Goal: Transaction & Acquisition: Purchase product/service

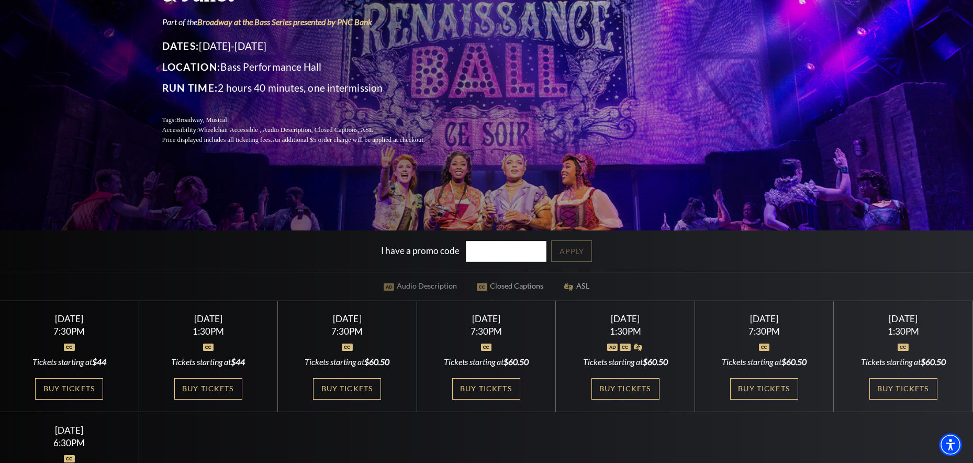
scroll to position [145, 0]
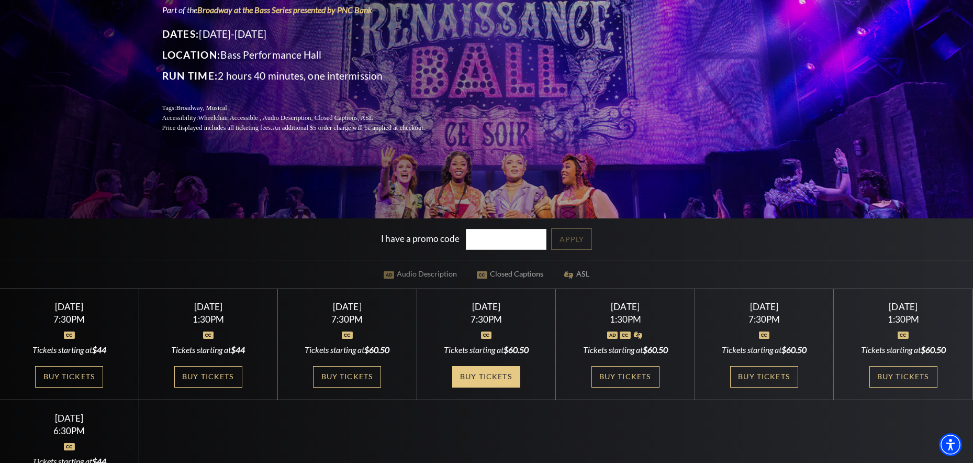
click at [514, 376] on link "Buy Tickets" at bounding box center [486, 376] width 68 height 21
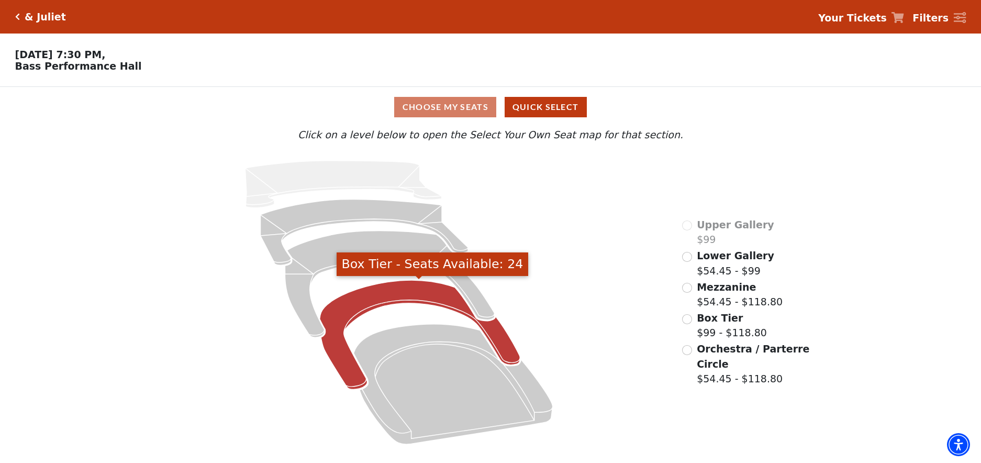
click at [399, 290] on icon "Box Tier - Seats Available: 24" at bounding box center [419, 334] width 200 height 109
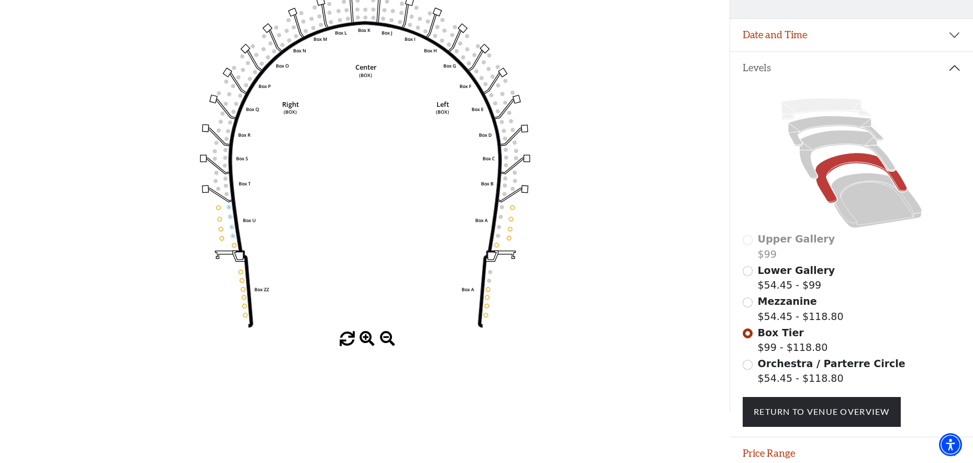
scroll to position [139, 0]
click at [749, 364] on input "Orchestra / Parterre Circle$54.45 - $118.80\a" at bounding box center [747, 364] width 10 height 10
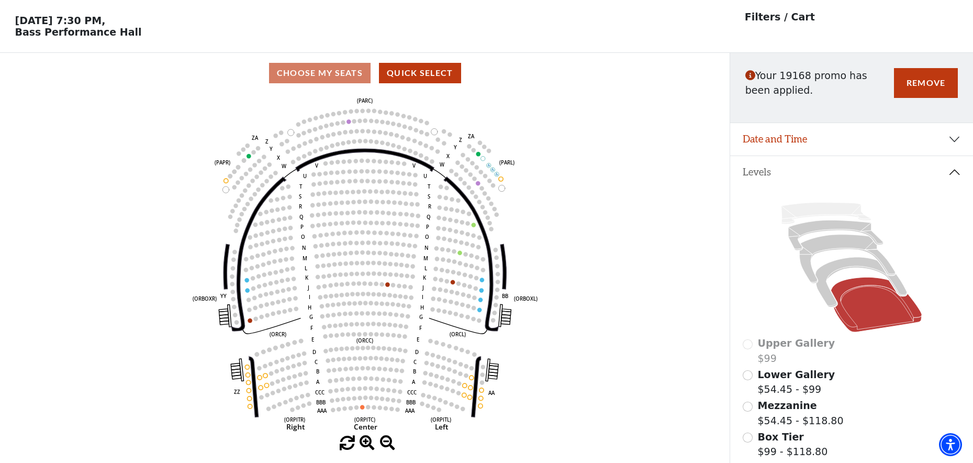
scroll to position [49, 0]
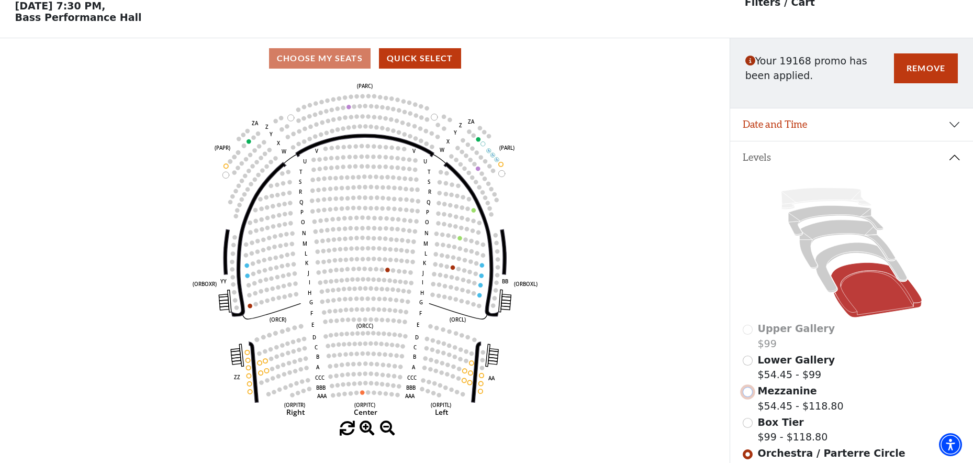
click at [749, 393] on input "Mezzanine$54.45 - $118.80\a" at bounding box center [747, 392] width 10 height 10
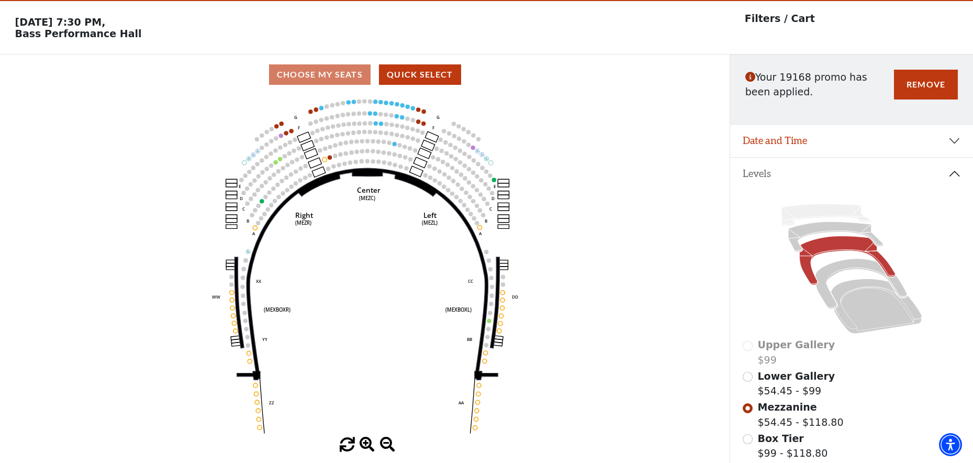
scroll to position [13, 0]
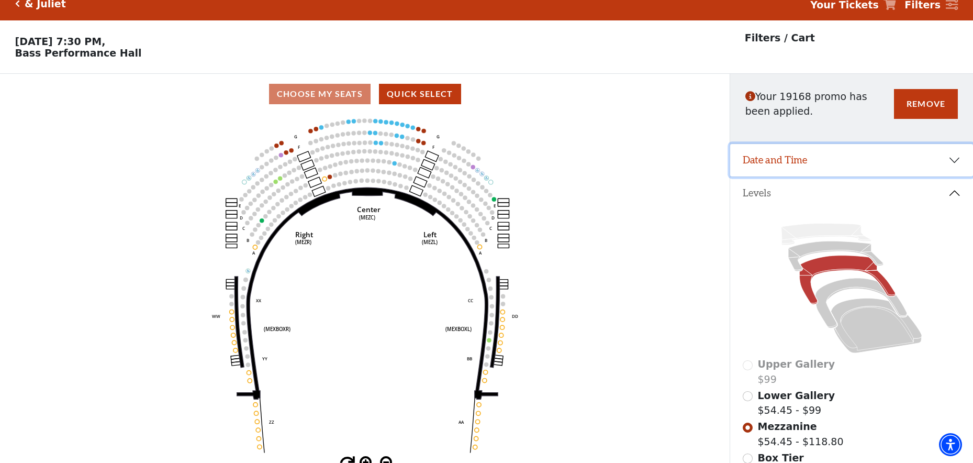
click at [956, 161] on button "Date and Time" at bounding box center [851, 160] width 243 height 32
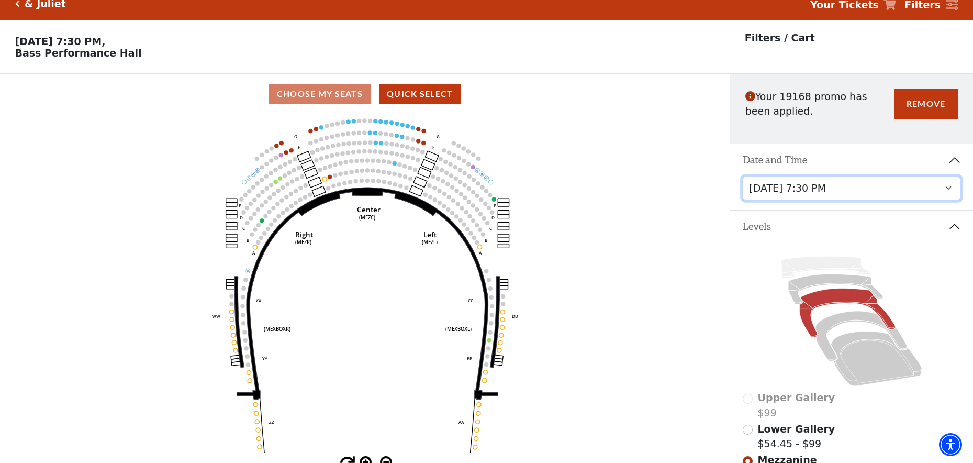
click at [942, 188] on select "[DATE] 1:30 PM [DATE] 7:30 PM [DATE] 7:30 PM [DATE] 7:30 PM [DATE] 1:30 PM [DAT…" at bounding box center [851, 188] width 218 height 24
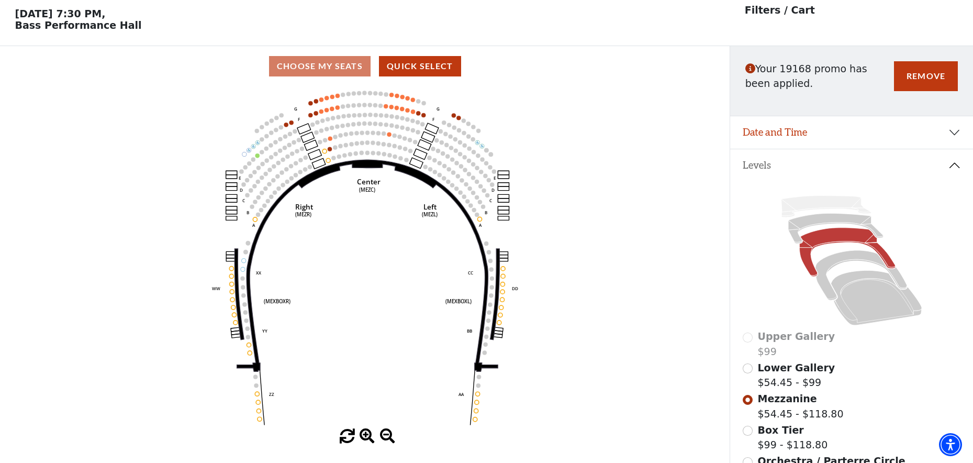
scroll to position [49, 0]
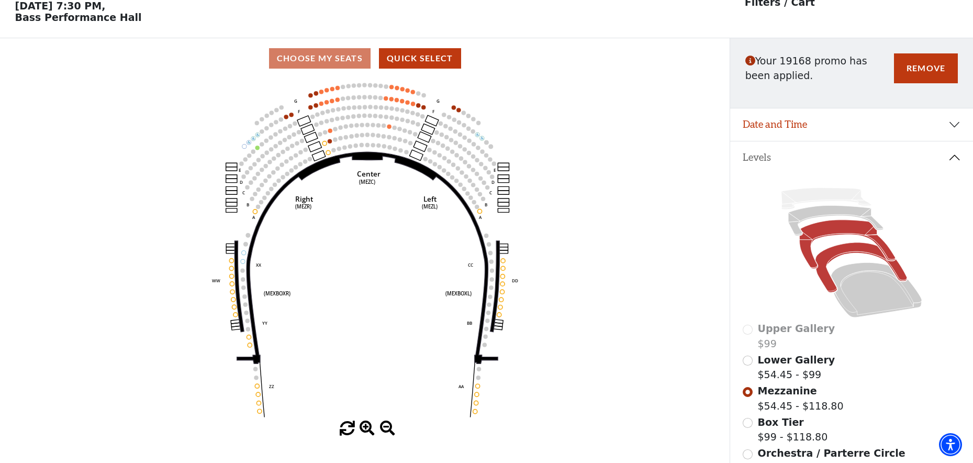
click at [837, 254] on icon at bounding box center [861, 267] width 92 height 50
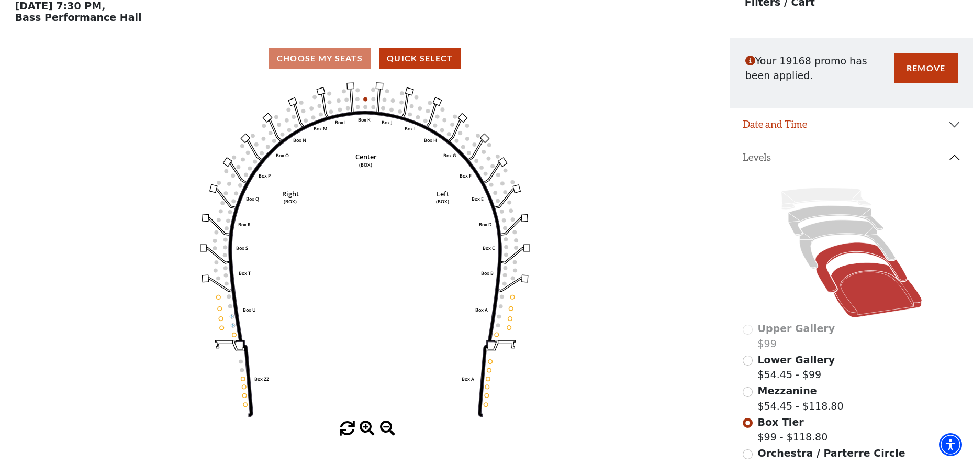
click at [863, 280] on icon at bounding box center [876, 289] width 91 height 55
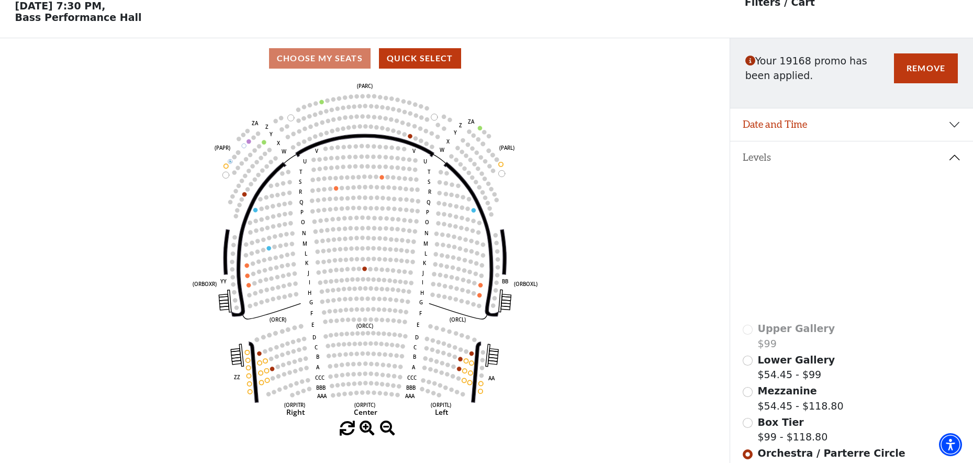
click at [809, 231] on icon at bounding box center [847, 243] width 96 height 49
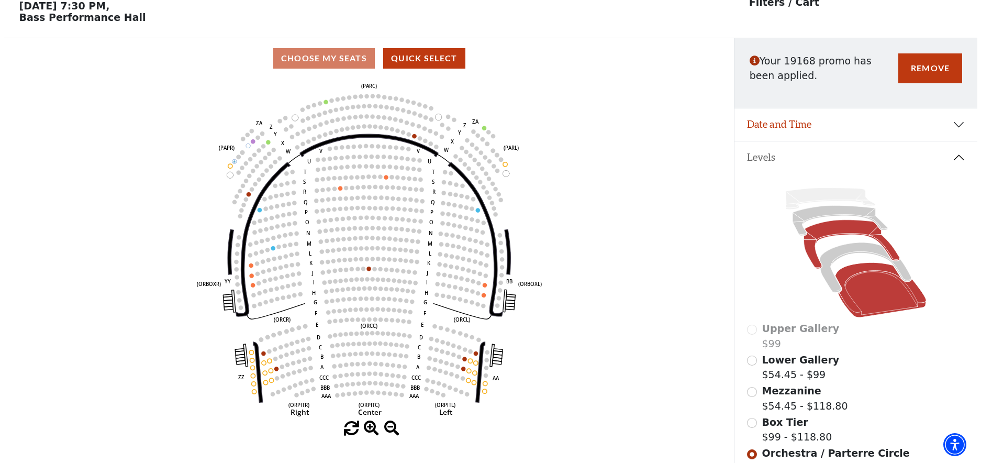
scroll to position [0, 0]
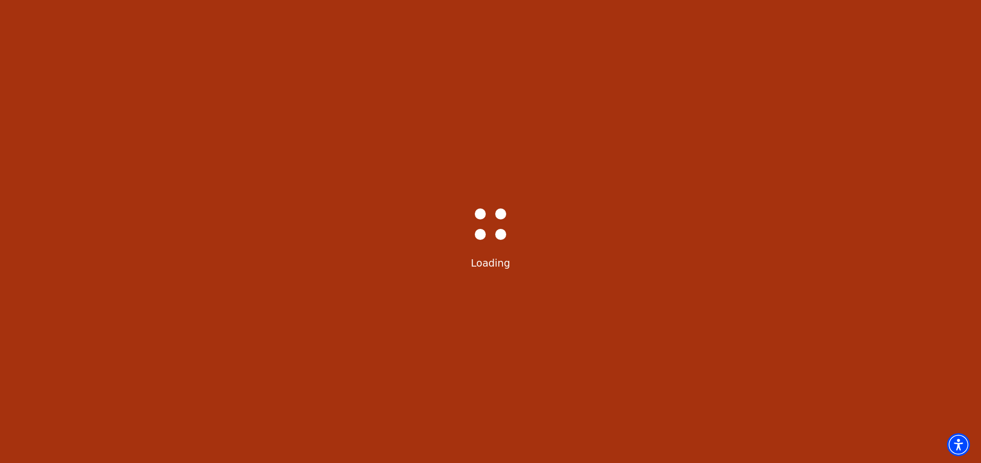
select select "6230"
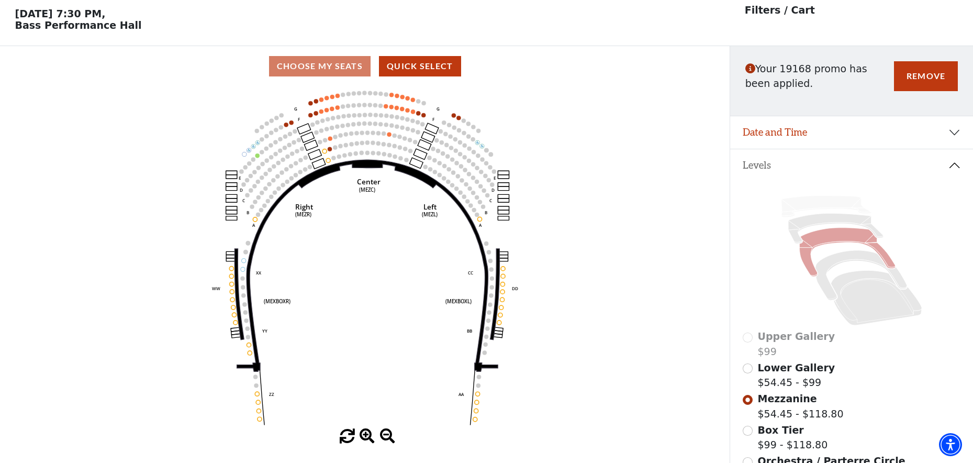
scroll to position [49, 0]
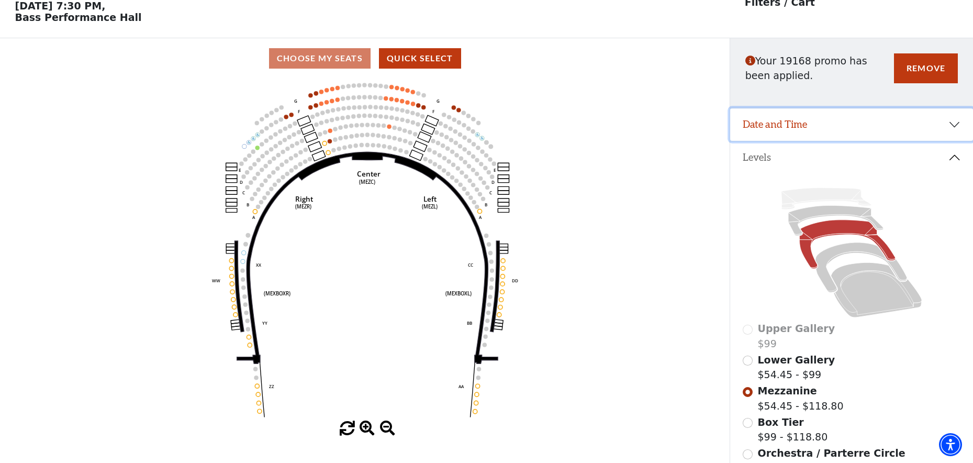
click at [958, 125] on button "Date and Time" at bounding box center [851, 124] width 243 height 32
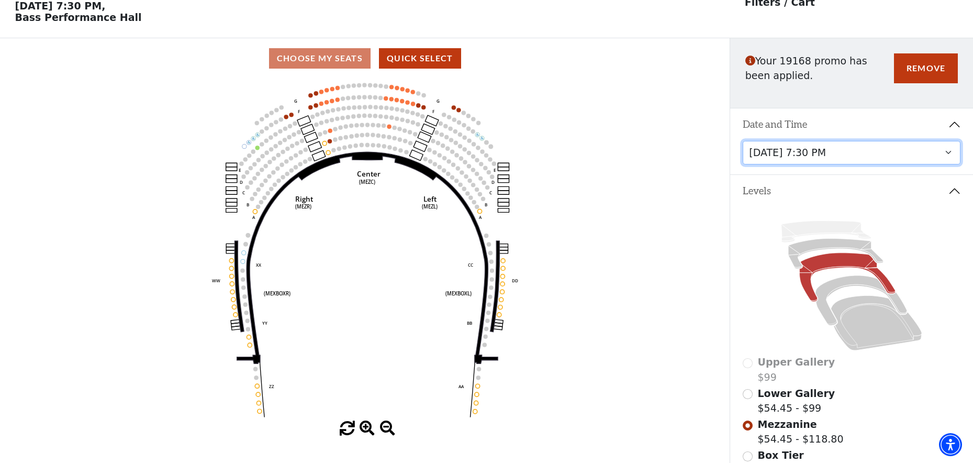
click at [949, 157] on select "[DATE] 1:30 PM [DATE] 7:30 PM [DATE] 7:30 PM [DATE] 7:30 PM [DATE] 1:30 PM [DAT…" at bounding box center [851, 153] width 218 height 24
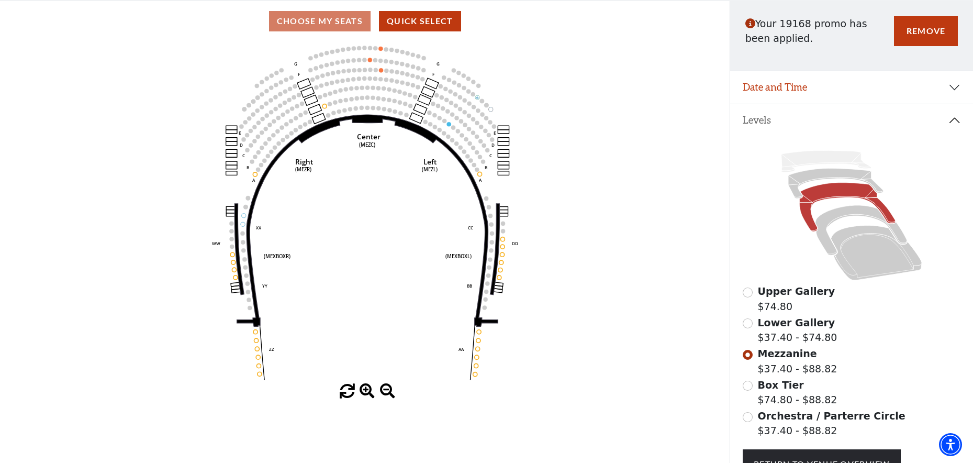
scroll to position [131, 0]
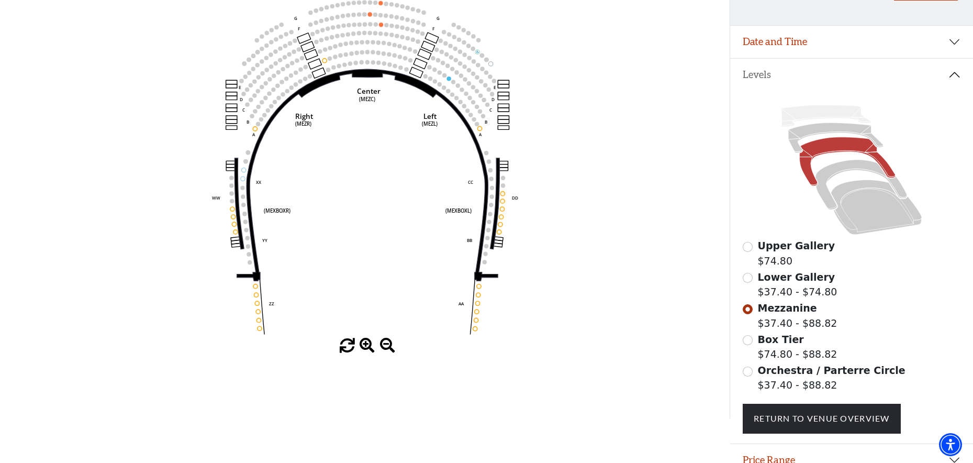
click at [800, 383] on label "Orchestra / Parterre Circle $37.40 - $88.82" at bounding box center [832, 378] width 148 height 30
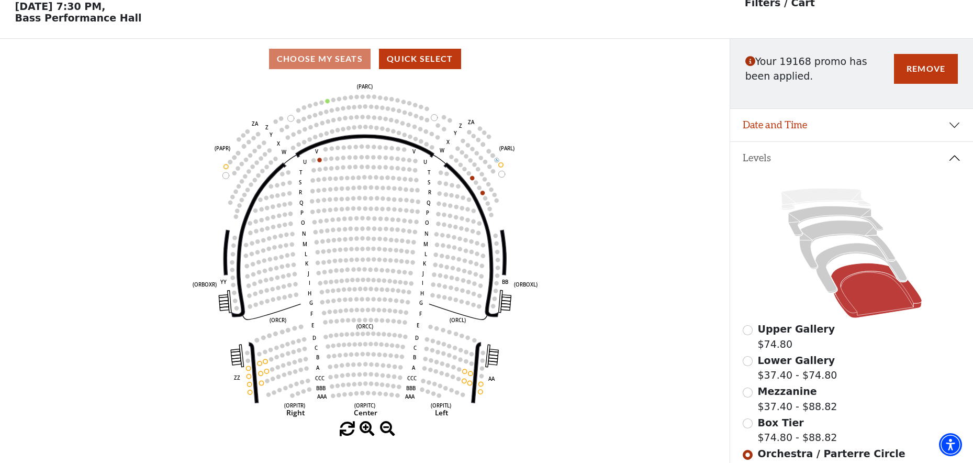
scroll to position [49, 0]
click at [764, 425] on span "Box Tier" at bounding box center [781, 422] width 46 height 12
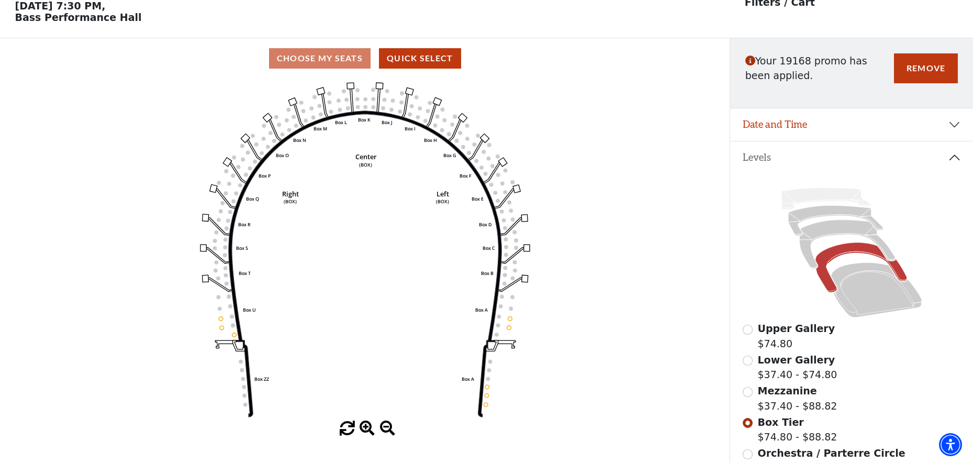
click at [787, 360] on span "Lower Gallery" at bounding box center [796, 360] width 77 height 12
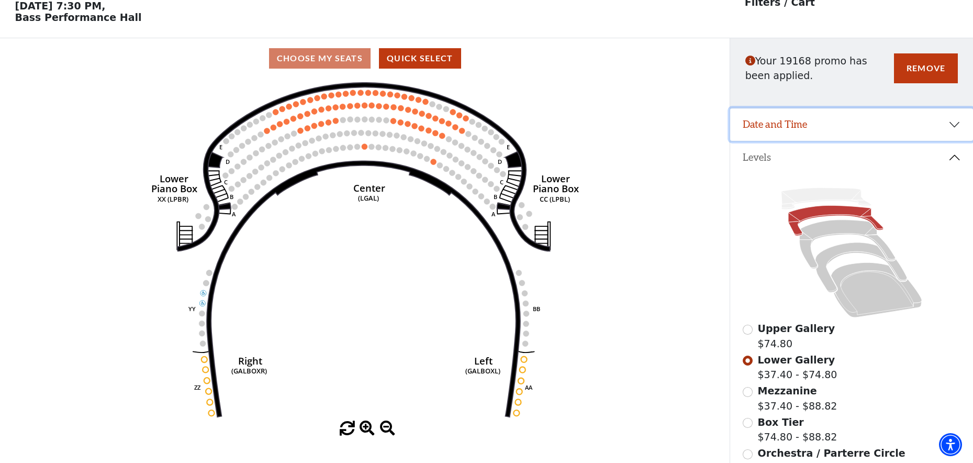
click at [956, 127] on button "Date and Time" at bounding box center [851, 124] width 243 height 32
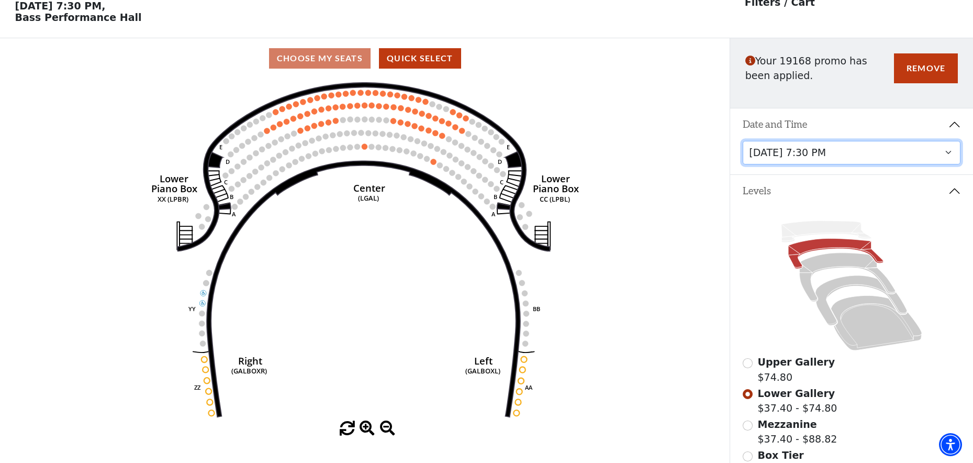
click at [947, 152] on select "[DATE] 1:30 PM [DATE] 7:30 PM [DATE] 7:30 PM [DATE] 7:30 PM [DATE] 1:30 PM [DAT…" at bounding box center [851, 153] width 218 height 24
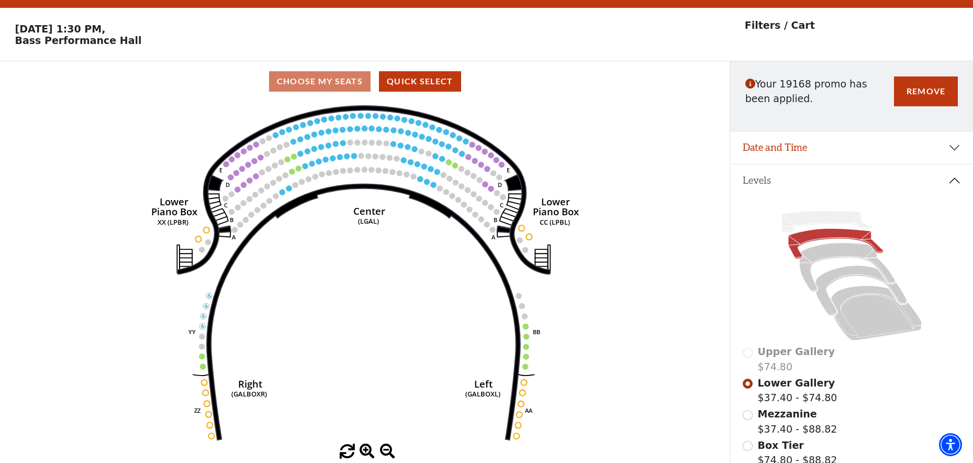
scroll to position [49, 0]
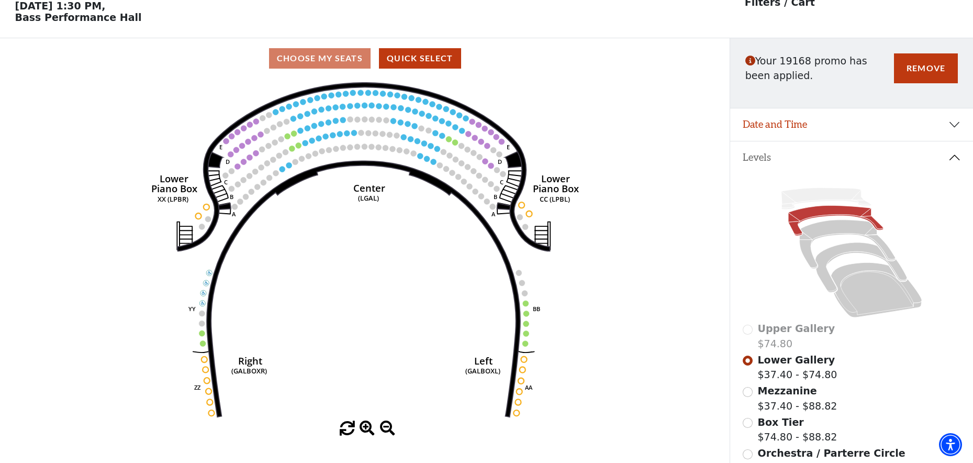
click at [794, 406] on label "Mezzanine $37.40 - $88.82" at bounding box center [798, 398] width 80 height 30
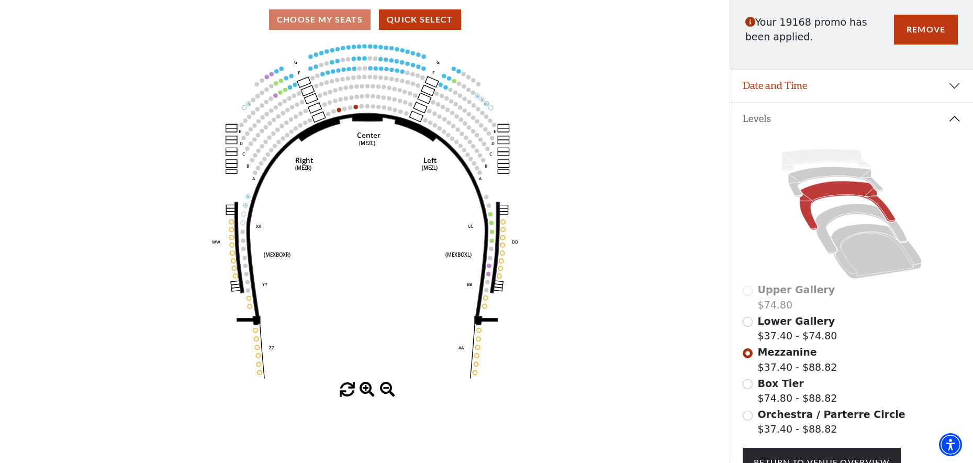
scroll to position [86, 0]
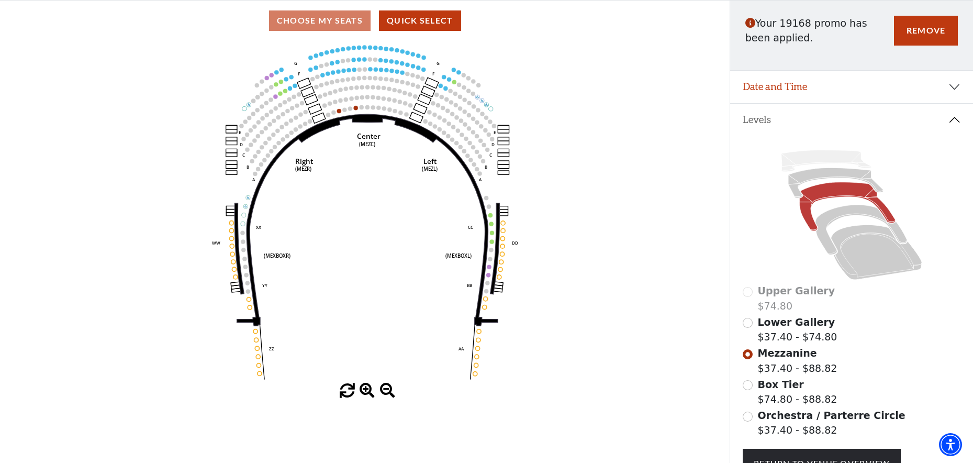
click at [776, 395] on label "Box Tier $74.80 - $88.82" at bounding box center [798, 392] width 80 height 30
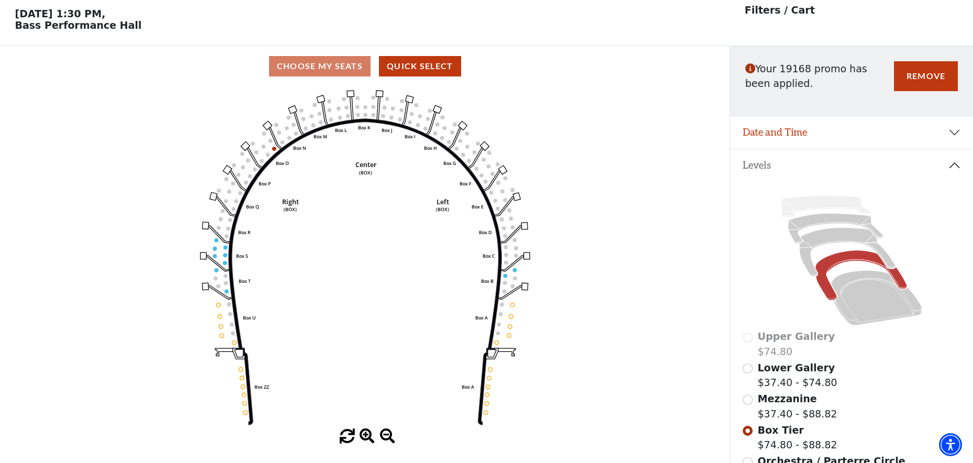
scroll to position [49, 0]
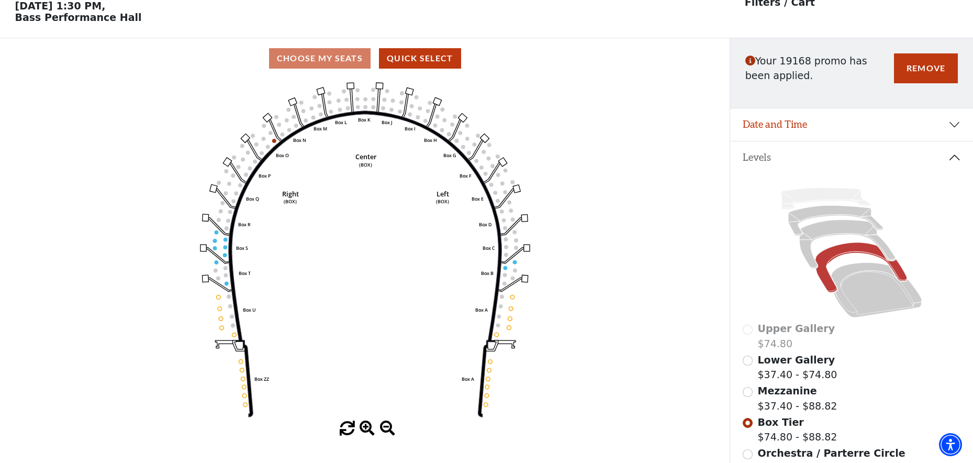
click at [824, 453] on span "Orchestra / Parterre Circle" at bounding box center [832, 453] width 148 height 12
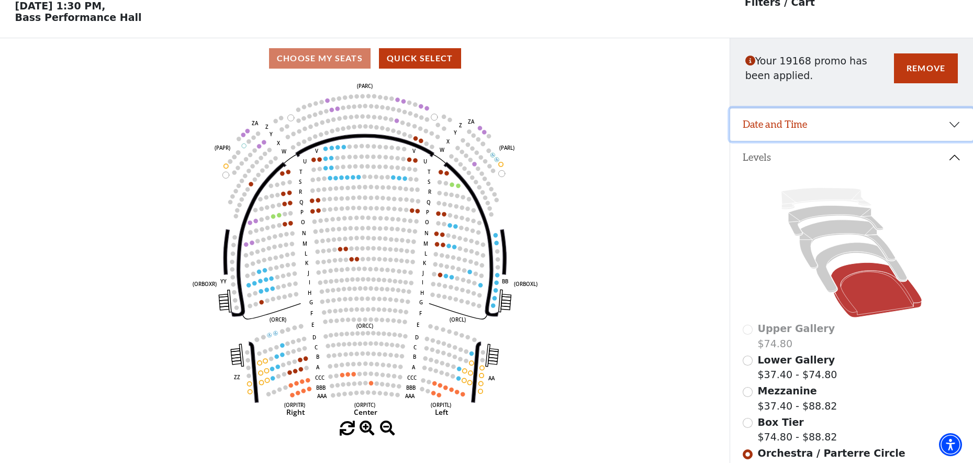
click at [956, 124] on button "Date and Time" at bounding box center [851, 124] width 243 height 32
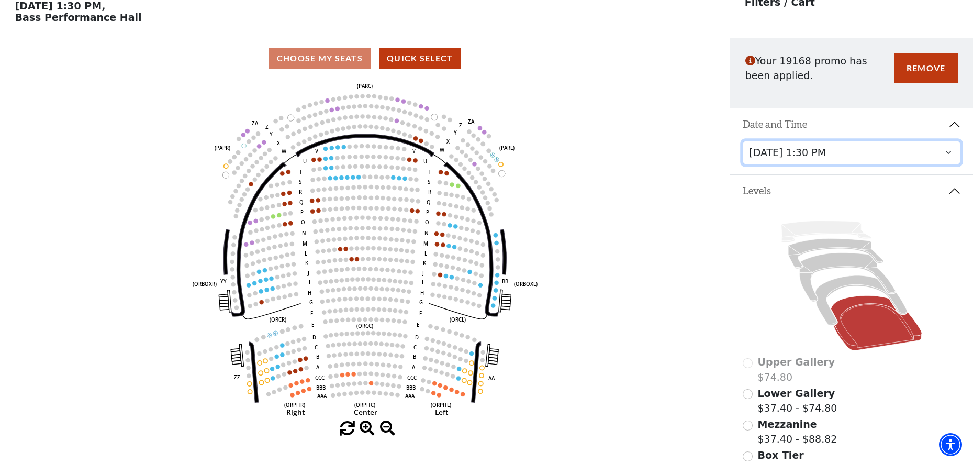
click at [952, 153] on select "[DATE] 1:30 PM [DATE] 7:30 PM [DATE] 7:30 PM [DATE] 7:30 PM [DATE] 1:30 PM [DAT…" at bounding box center [851, 153] width 218 height 24
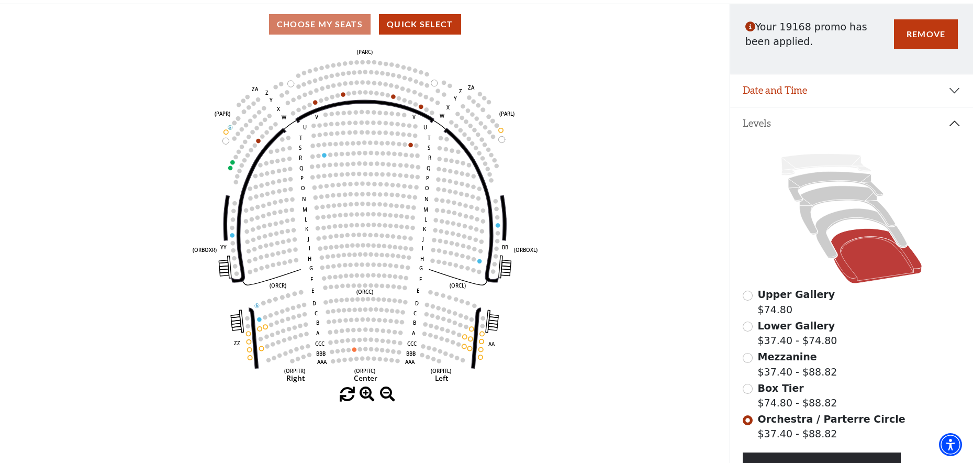
scroll to position [125, 0]
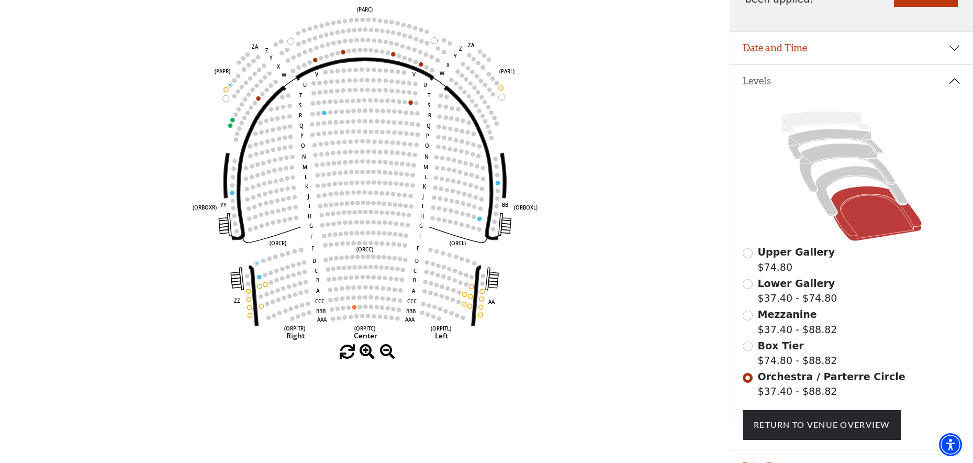
click at [768, 352] on label "Box Tier $74.80 - $88.82" at bounding box center [798, 353] width 80 height 30
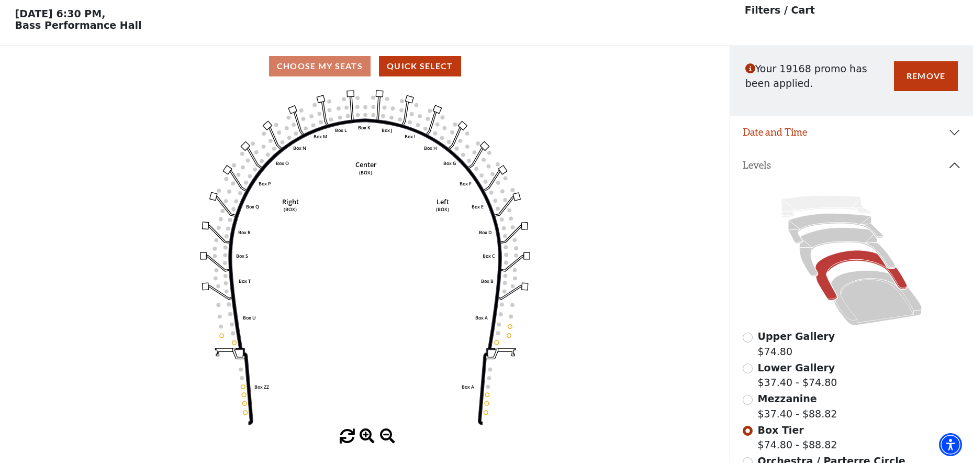
scroll to position [49, 0]
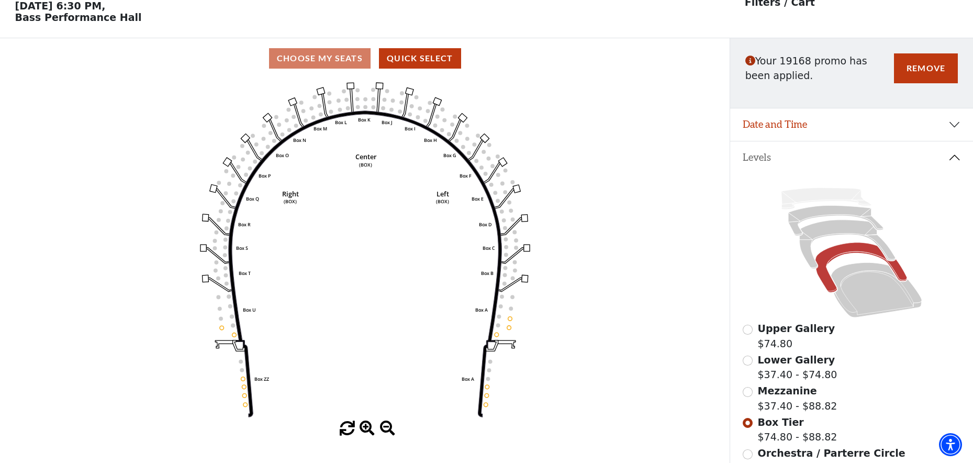
click at [783, 406] on label "Mezzanine $37.40 - $88.82" at bounding box center [798, 398] width 80 height 30
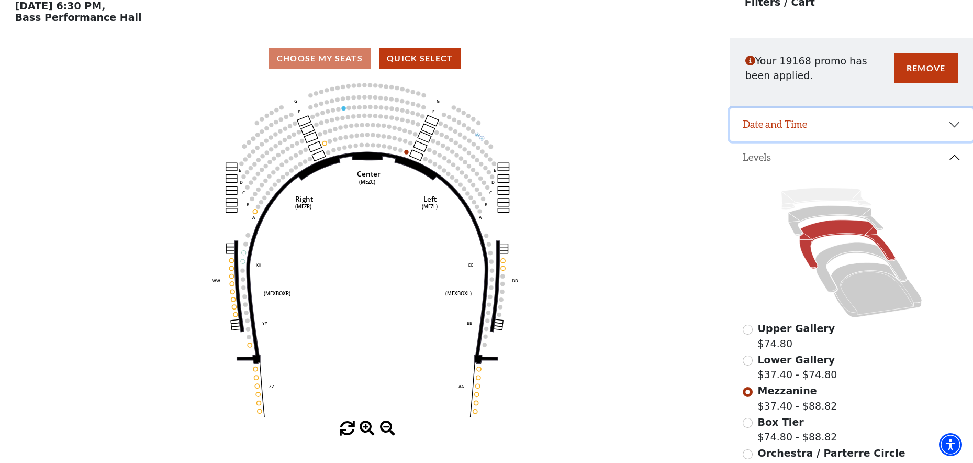
click at [943, 122] on button "Date and Time" at bounding box center [851, 124] width 243 height 32
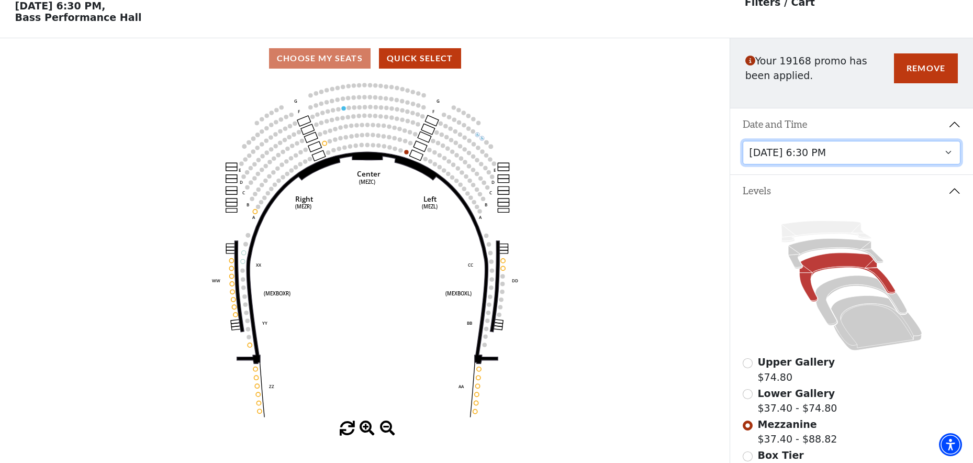
click at [931, 153] on select "[DATE] 1:30 PM [DATE] 7:30 PM [DATE] 7:30 PM [DATE] 7:30 PM [DATE] 1:30 PM [DAT…" at bounding box center [851, 153] width 218 height 24
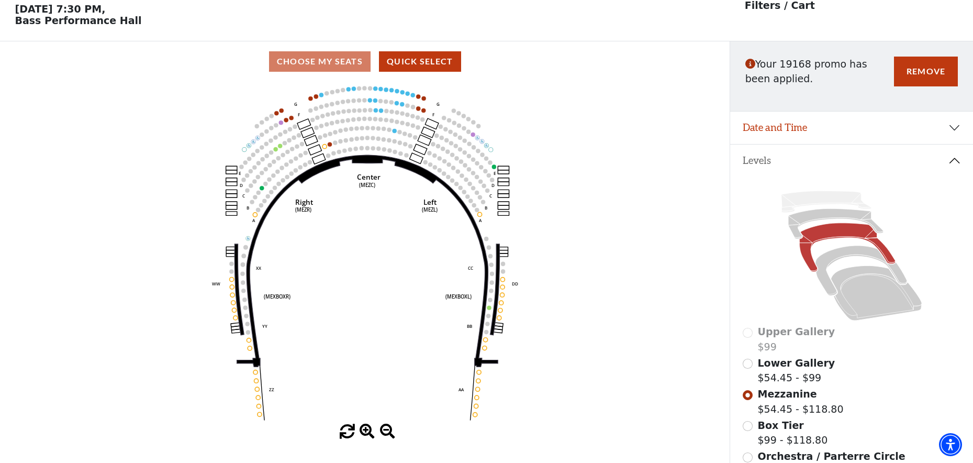
scroll to position [49, 0]
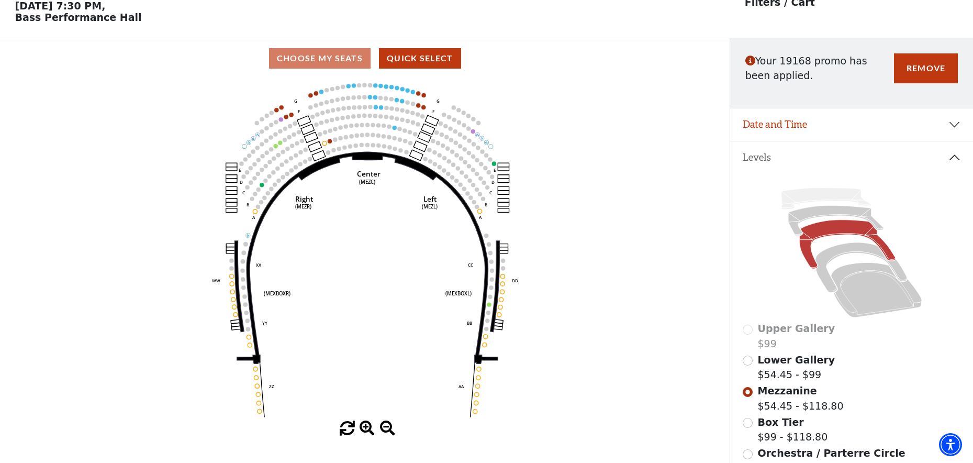
click at [802, 454] on span "Orchestra / Parterre Circle" at bounding box center [832, 453] width 148 height 12
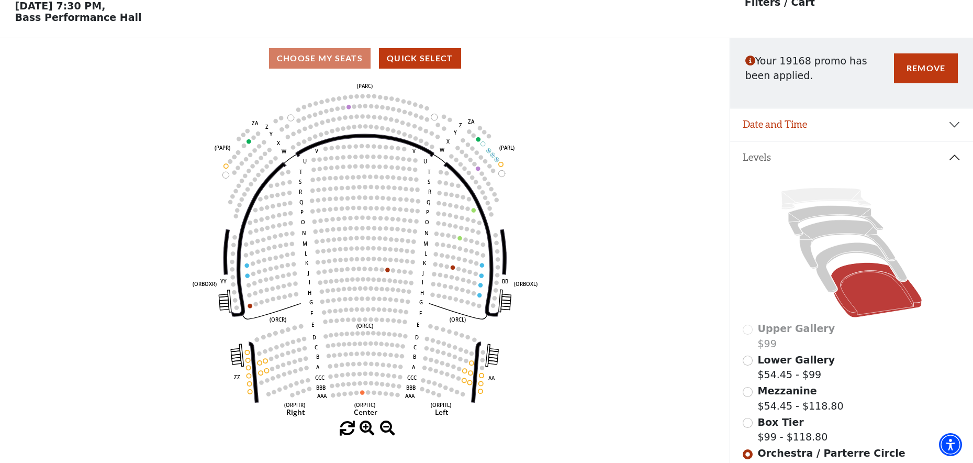
click at [783, 402] on label "Mezzanine $54.45 - $118.80" at bounding box center [801, 398] width 86 height 30
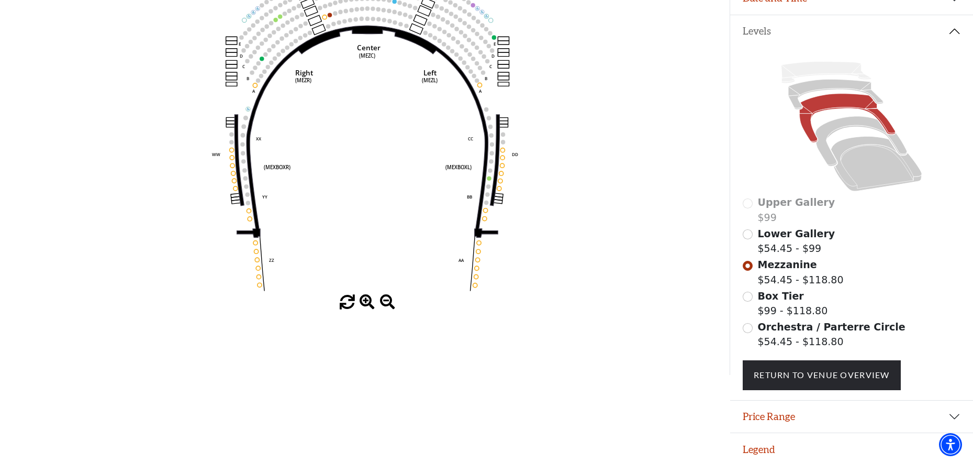
scroll to position [0, 0]
